Goal: Task Accomplishment & Management: Use online tool/utility

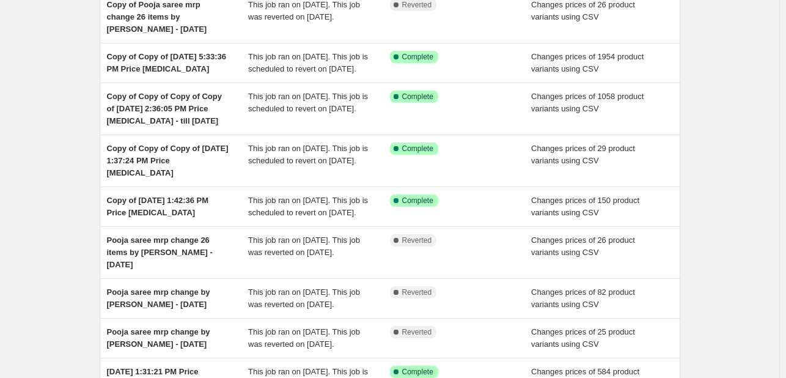
scroll to position [173, 0]
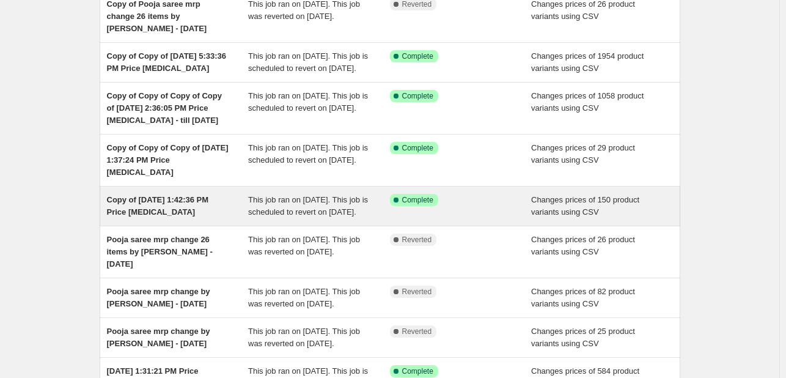
click at [364, 218] on div "This job ran on [DATE]. This job is scheduled to revert on [DATE]." at bounding box center [319, 206] width 142 height 24
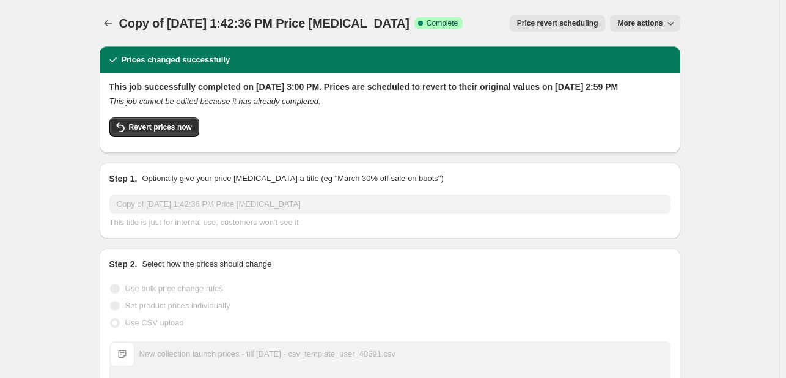
click at [644, 28] on button "More actions" at bounding box center [645, 23] width 70 height 17
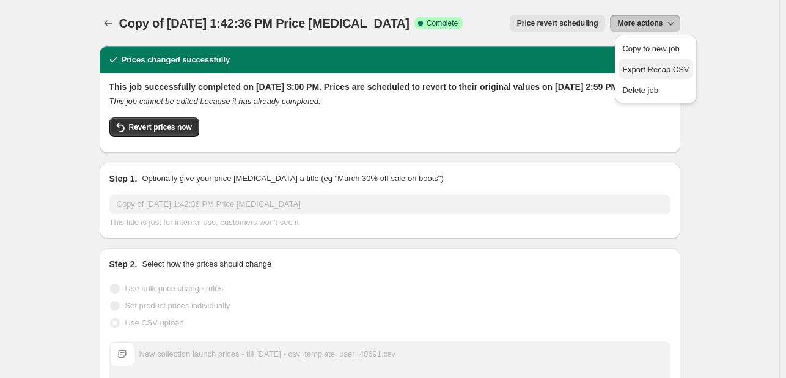
click at [678, 75] on span "Export Recap CSV" at bounding box center [655, 70] width 67 height 12
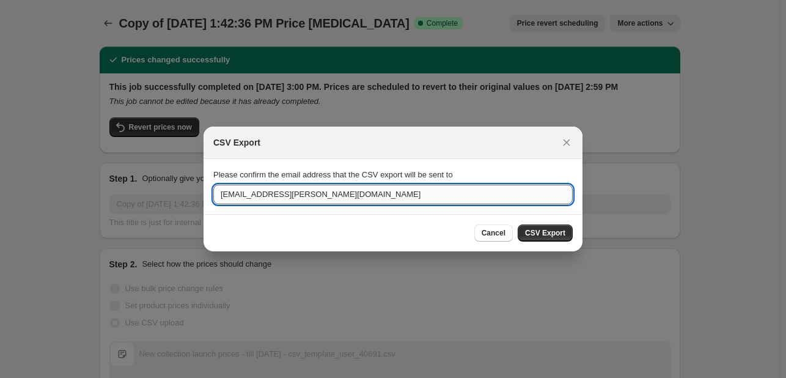
click at [314, 196] on input "[EMAIL_ADDRESS][PERSON_NAME][DOMAIN_NAME]" at bounding box center [392, 195] width 359 height 20
click at [314, 196] on input "abhishek.[PERSON_NAME]@" at bounding box center [392, 195] width 359 height 20
type input "[EMAIL_ADDRESS][PERSON_NAME][DOMAIN_NAME]"
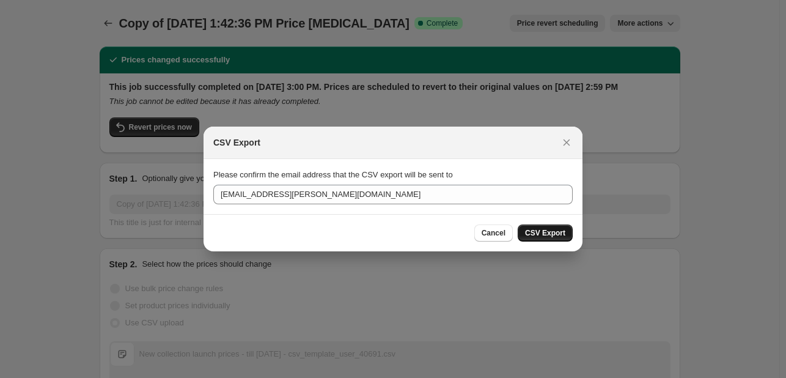
click at [560, 238] on button "CSV Export" at bounding box center [545, 232] width 55 height 17
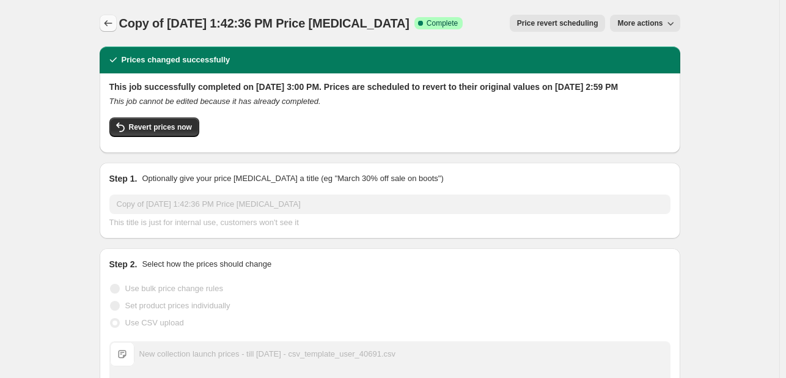
click at [110, 18] on icon "Price change jobs" at bounding box center [108, 23] width 12 height 12
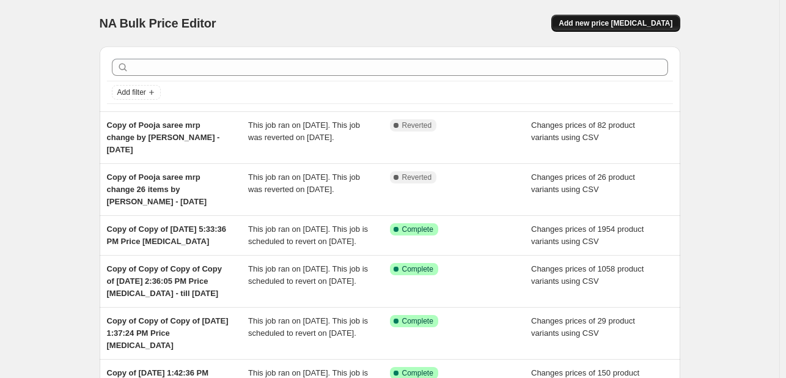
click at [627, 24] on span "Add new price change job" at bounding box center [616, 23] width 114 height 10
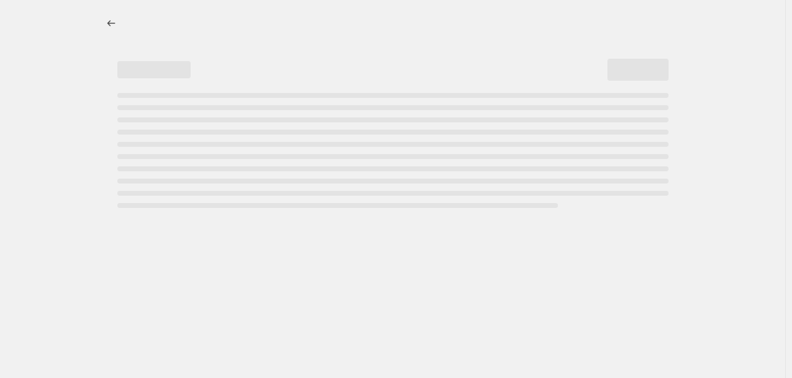
select select "percentage"
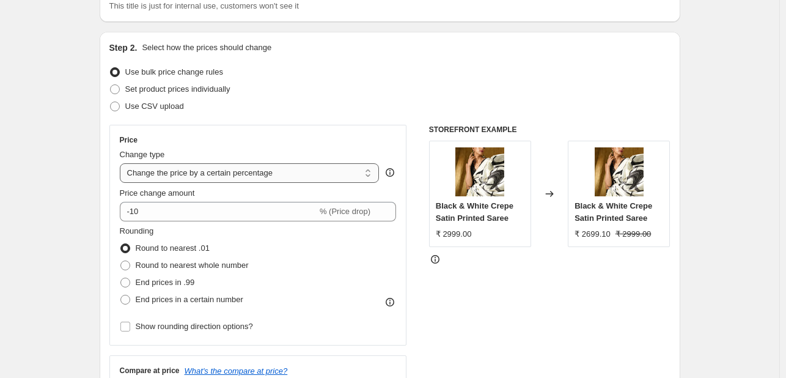
scroll to position [101, 0]
click at [157, 107] on span "Use CSV upload" at bounding box center [154, 104] width 59 height 9
click at [111, 101] on input "Use CSV upload" at bounding box center [110, 100] width 1 height 1
radio input "true"
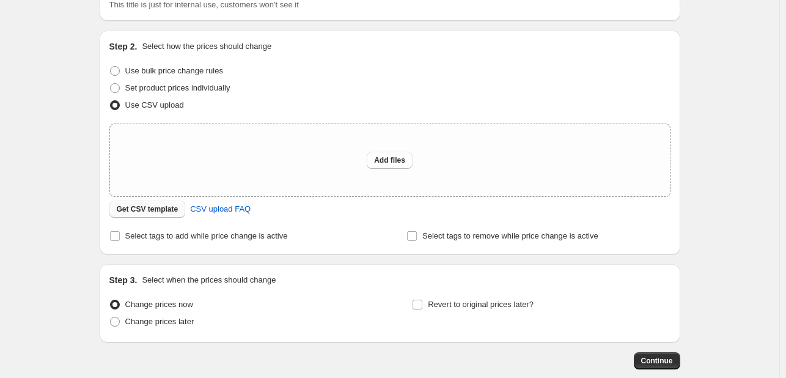
click at [160, 213] on span "Get CSV template" at bounding box center [148, 209] width 62 height 10
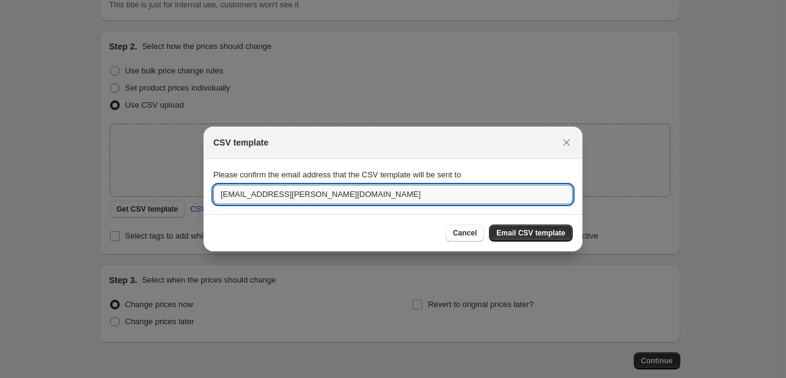
click at [335, 194] on input "hello@swtantra.com" at bounding box center [392, 195] width 359 height 20
type input "abhishek.inniss@swtantrabrands.com"
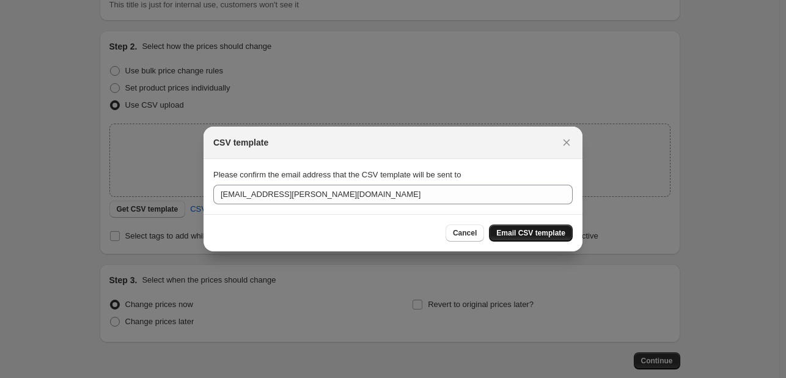
click at [543, 237] on span "Email CSV template" at bounding box center [530, 233] width 69 height 10
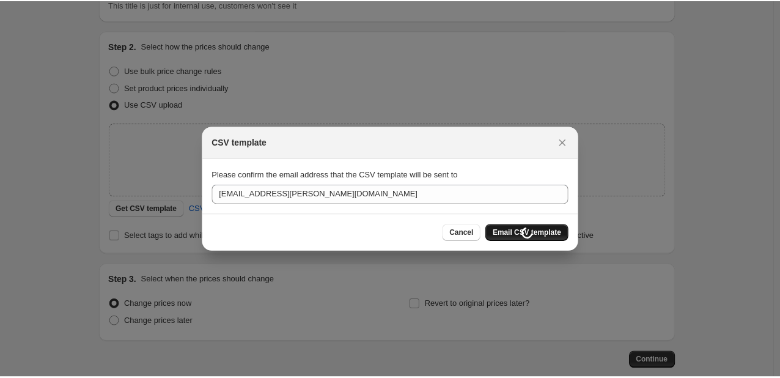
scroll to position [101, 0]
